Goal: Transaction & Acquisition: Obtain resource

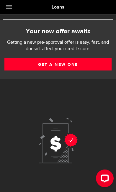
scroll to position [11, 0]
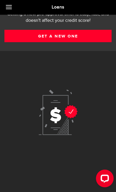
click at [55, 32] on link "Get a new one" at bounding box center [57, 36] width 107 height 12
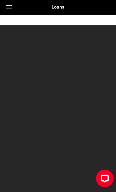
scroll to position [12, 0]
select select "Employed"
select select "3"
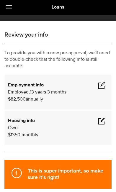
click at [99, 85] on span at bounding box center [101, 84] width 7 height 7
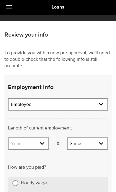
click at [45, 144] on select "Years 0 yrs 1 yr 2 yrs 3 yrs 4 yrs 5 yrs 6 yrs 7 yrs 8 yrs 9 yrs 10+ yrs" at bounding box center [29, 144] width 40 height 12
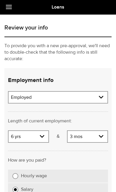
scroll to position [19, 0]
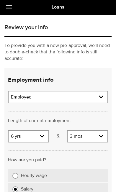
click at [44, 137] on select "Years 0 yrs 1 yr 2 yrs 3 yrs 4 yrs 5 yrs 6 yrs 7 yrs 8 yrs 9 yrs 10+ yrs" at bounding box center [29, 136] width 40 height 12
click at [40, 136] on select "Years 0 yrs 1 yr 2 yrs 3 yrs 4 yrs 5 yrs 6 yrs 7 yrs 8 yrs 9 yrs 10+ yrs" at bounding box center [29, 136] width 40 height 12
select select "10"
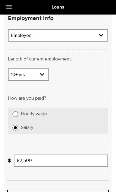
scroll to position [80, 0]
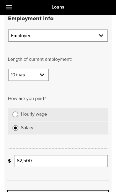
click at [46, 164] on input "82,500" at bounding box center [61, 160] width 94 height 12
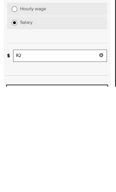
type input "8"
type input "104,000"
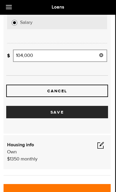
click at [56, 112] on button "Save" at bounding box center [57, 112] width 102 height 12
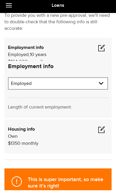
scroll to position [47, 0]
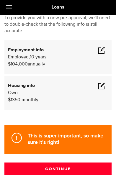
click at [101, 85] on span at bounding box center [101, 85] width 7 height 7
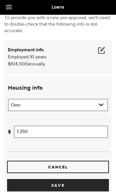
click at [38, 137] on input "1,350" at bounding box center [61, 131] width 94 height 12
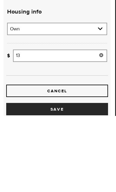
type input "1"
type input "1,800"
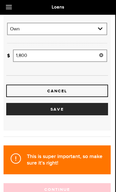
click at [59, 111] on button "Save" at bounding box center [57, 109] width 102 height 12
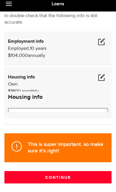
scroll to position [47, 0]
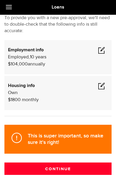
click at [50, 165] on button "Continue" at bounding box center [57, 168] width 107 height 12
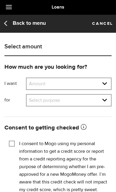
click at [104, 83] on select "Amount $500 $1000 $2000 $3000 $4000 $5000 $6000 $7000 $8000 $9000 $10000 $11000…" at bounding box center [68, 84] width 84 height 12
select select "35000"
click at [79, 99] on select "Select purpose Credit Card Refinancing/Pay Off Credit Cards Debt Consolidation …" at bounding box center [68, 100] width 84 height 12
select select "Debt Consolidation"
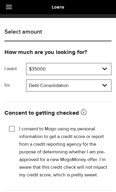
scroll to position [16, 0]
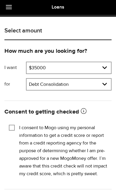
click at [9, 126] on input "I consent to Mogo using my personal information to get a credit score or report…" at bounding box center [12, 127] width 6 height 6
checkbox input "true"
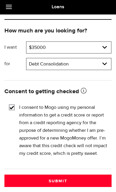
scroll to position [37, 0]
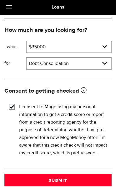
click at [75, 178] on button "Submit" at bounding box center [57, 180] width 107 height 12
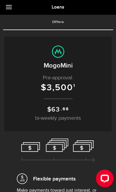
click at [58, 23] on link "Offers (requires attention)" at bounding box center [58, 22] width 110 height 15
click at [57, 21] on link "Offers (requires attention)" at bounding box center [58, 22] width 110 height 15
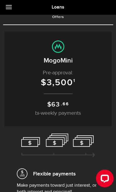
click at [64, 83] on span "3,500" at bounding box center [59, 82] width 26 height 11
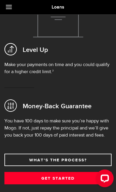
scroll to position [258, 0]
